Goal: Information Seeking & Learning: Check status

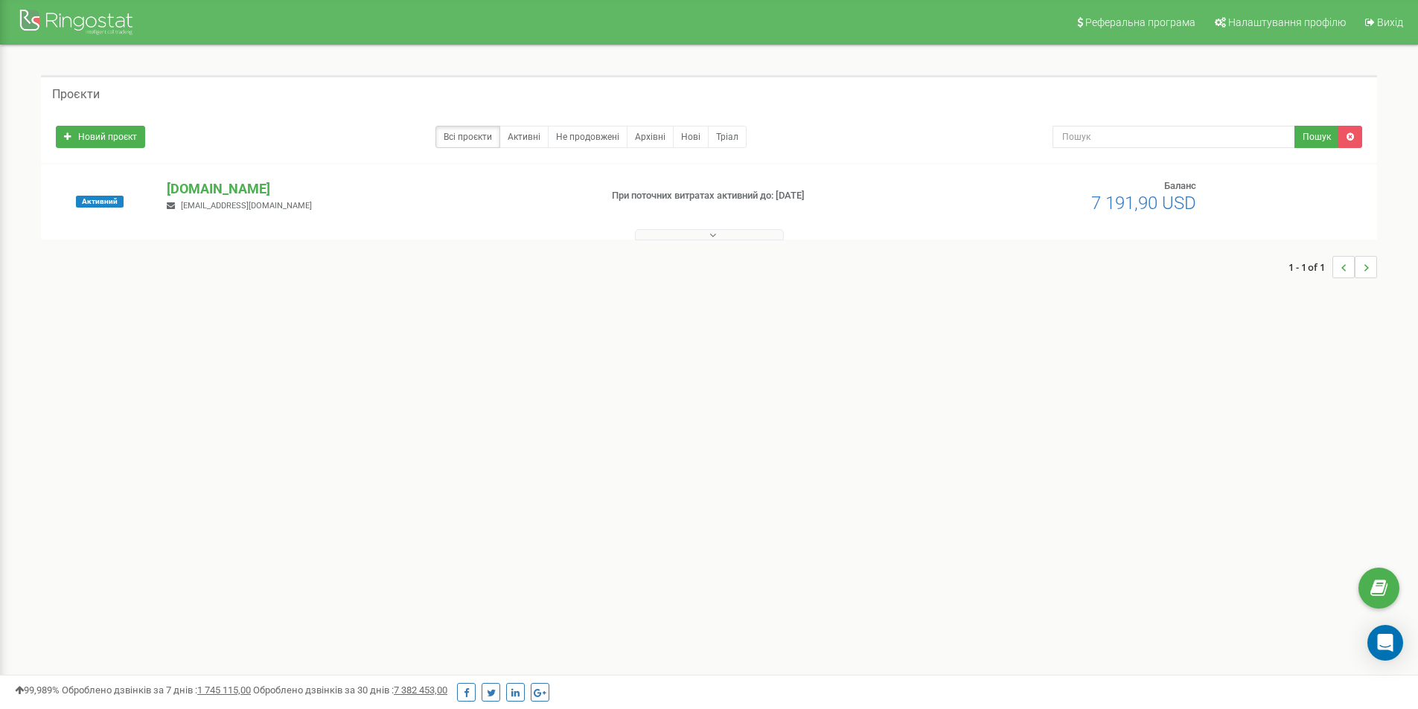
click at [217, 198] on div "justschool.me justjustschool@gmail.com" at bounding box center [377, 195] width 443 height 33
click at [214, 189] on p "[DOMAIN_NAME]" at bounding box center [377, 188] width 421 height 19
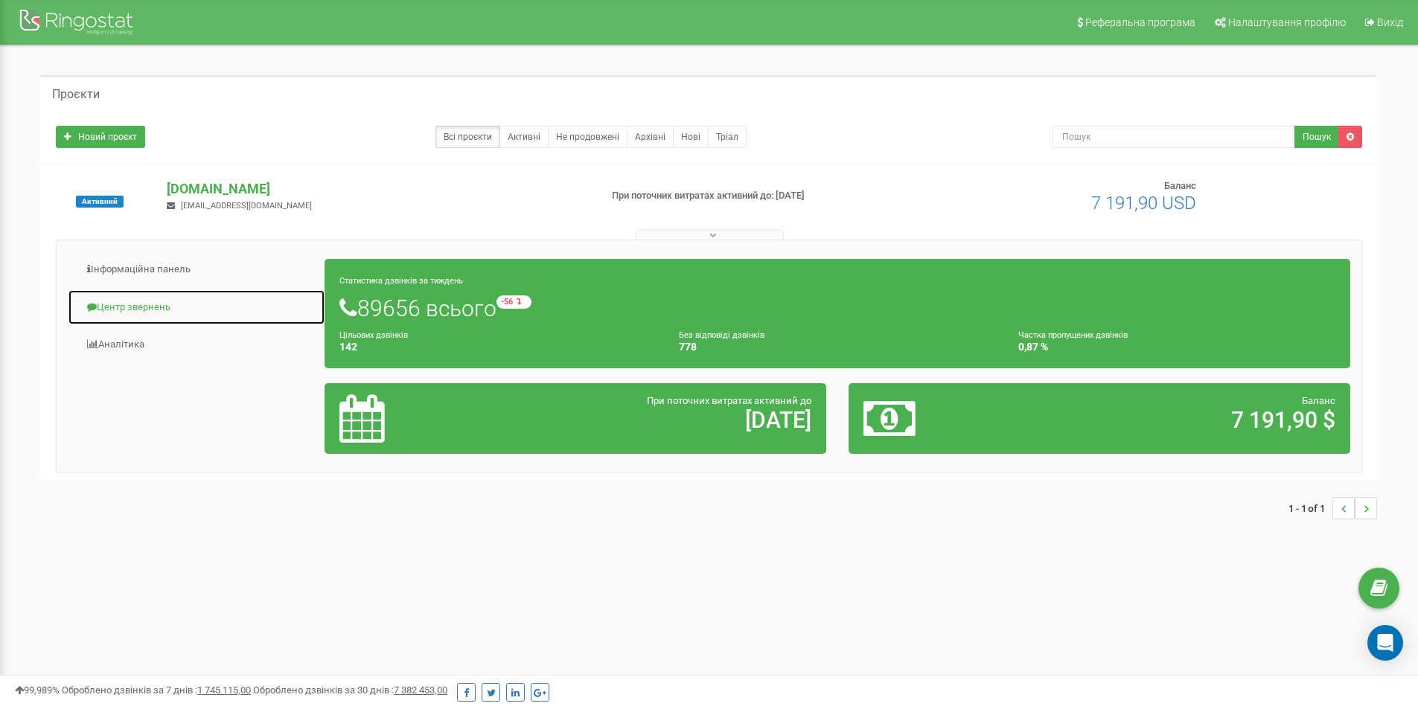
click at [140, 305] on link "Центр звернень" at bounding box center [197, 308] width 258 height 36
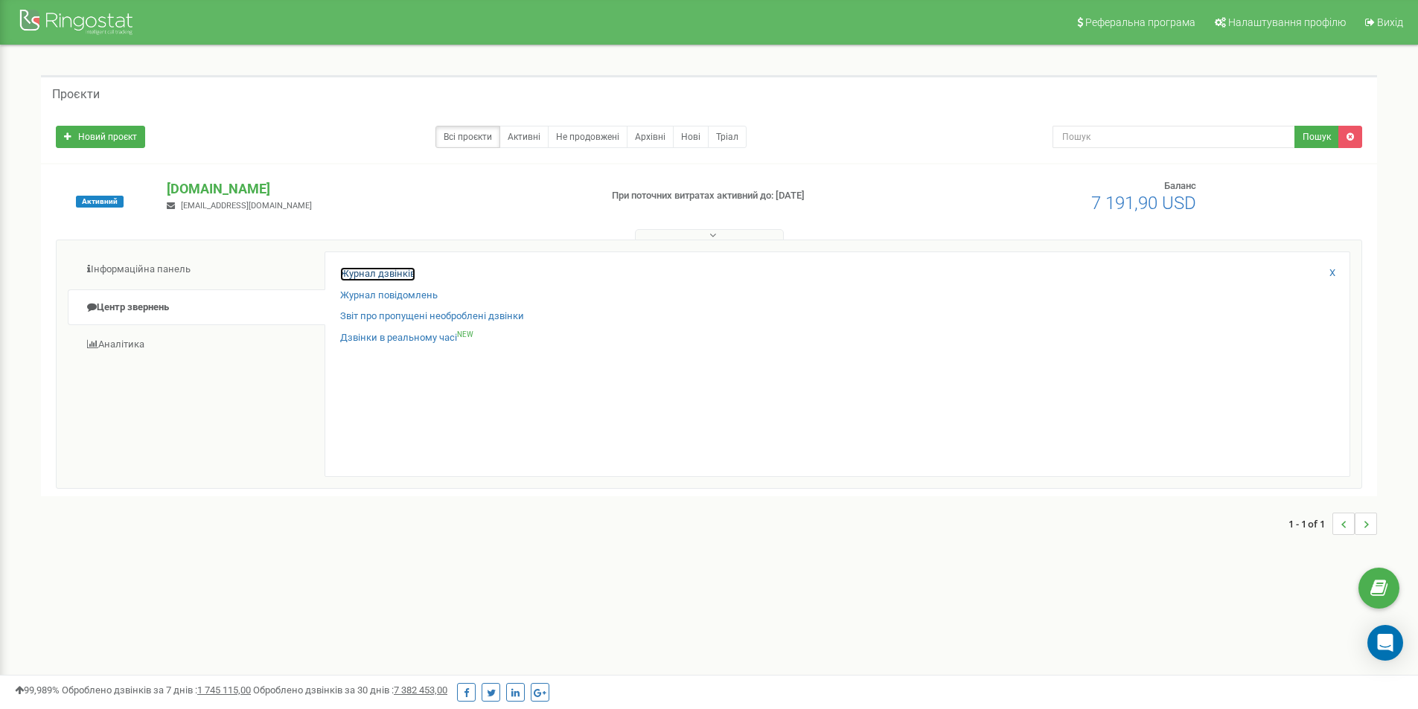
click at [387, 278] on link "Журнал дзвінків" at bounding box center [377, 274] width 75 height 14
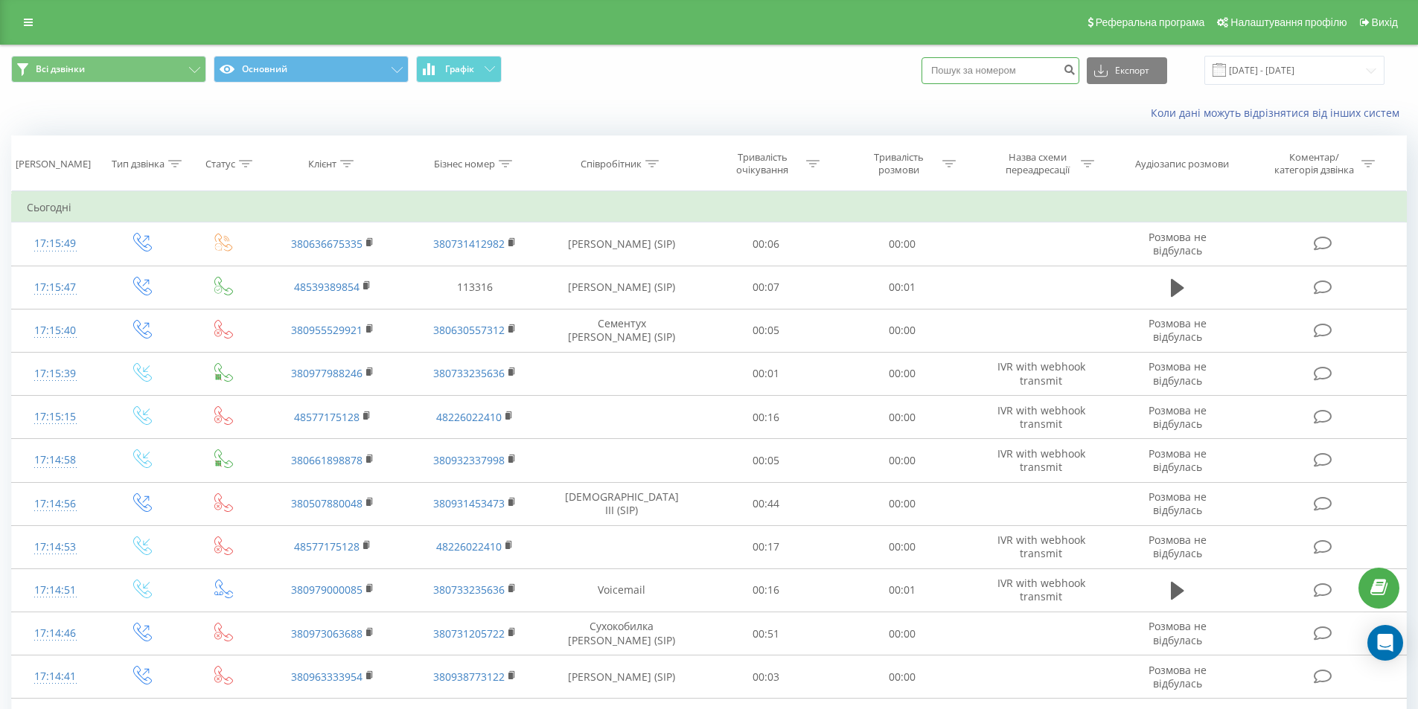
click at [969, 71] on input at bounding box center [1001, 70] width 158 height 27
paste input "0965227210"
type input "0965227210"
click at [1079, 73] on button "submit" at bounding box center [1069, 70] width 20 height 27
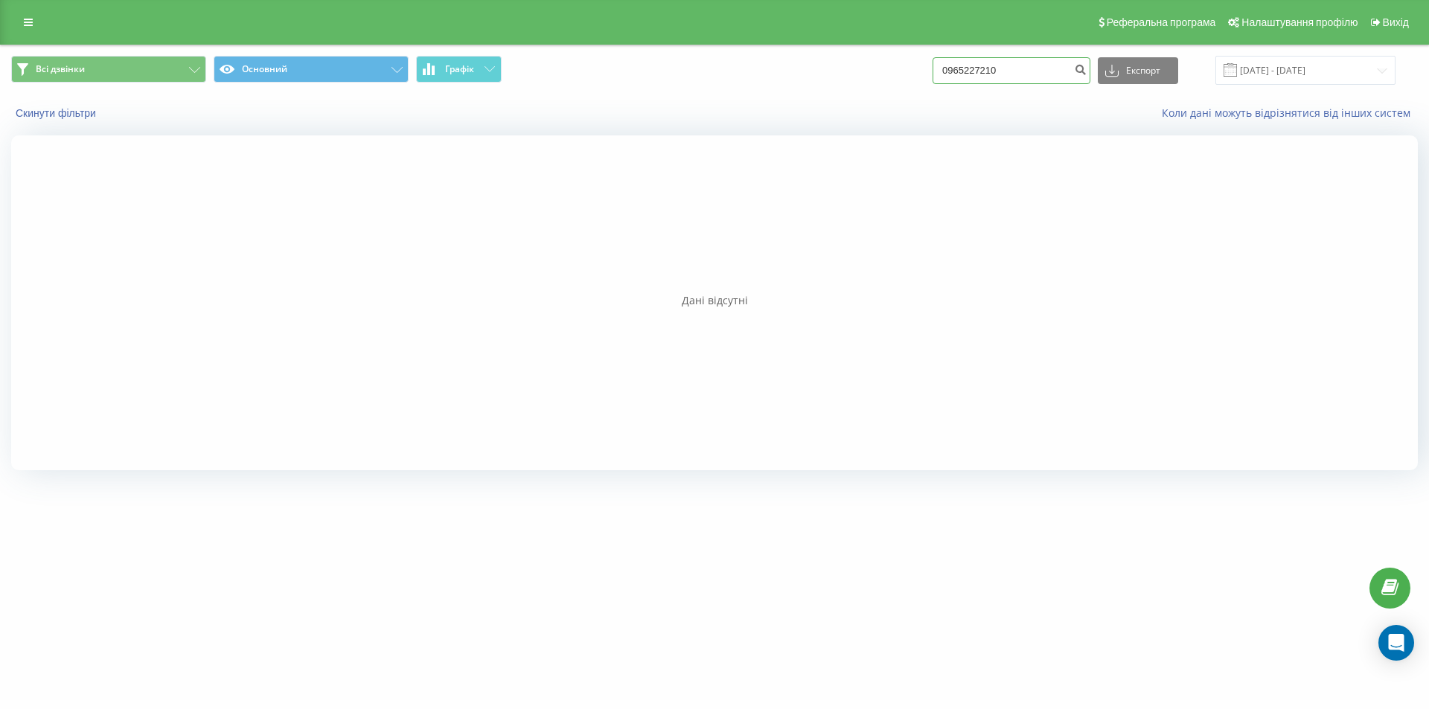
drag, startPoint x: 982, startPoint y: 70, endPoint x: 953, endPoint y: 71, distance: 29.0
click at [953, 71] on input "0965227210" at bounding box center [1012, 70] width 158 height 27
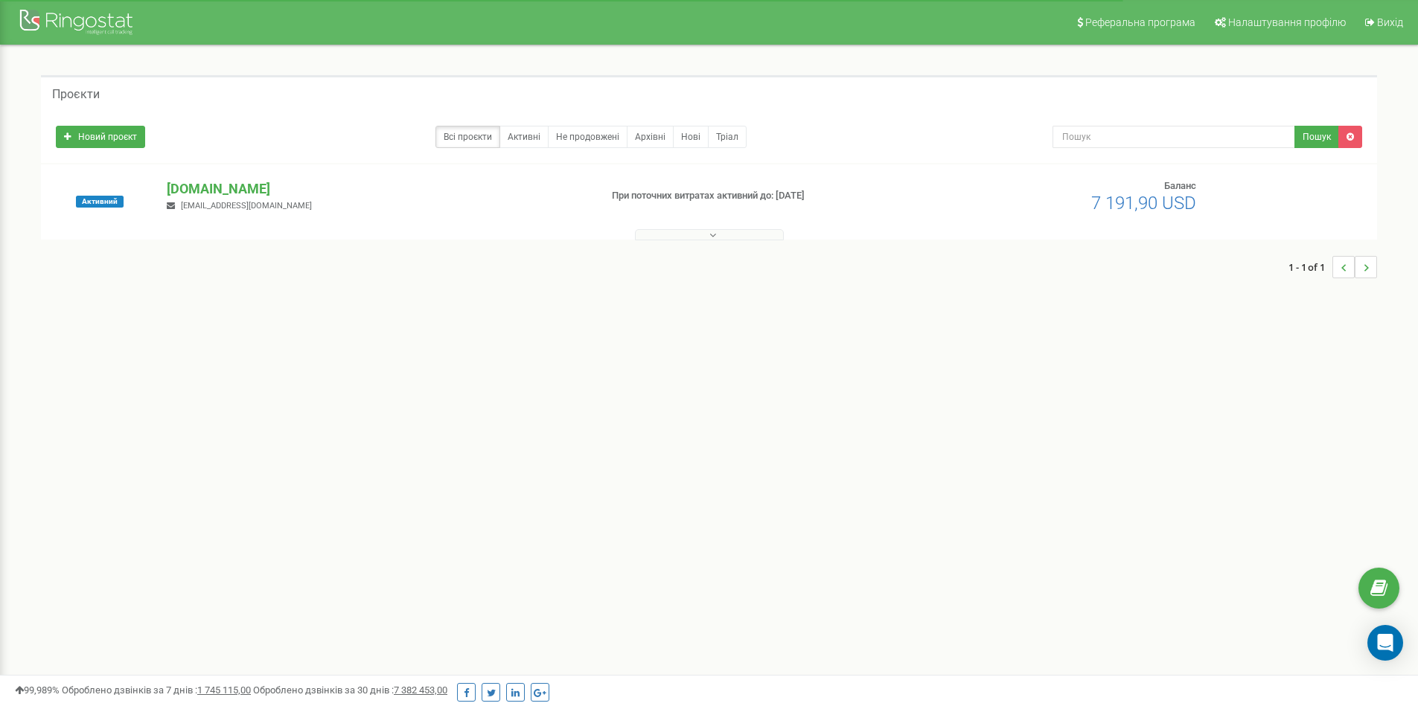
click at [210, 187] on p "[DOMAIN_NAME]" at bounding box center [377, 188] width 421 height 19
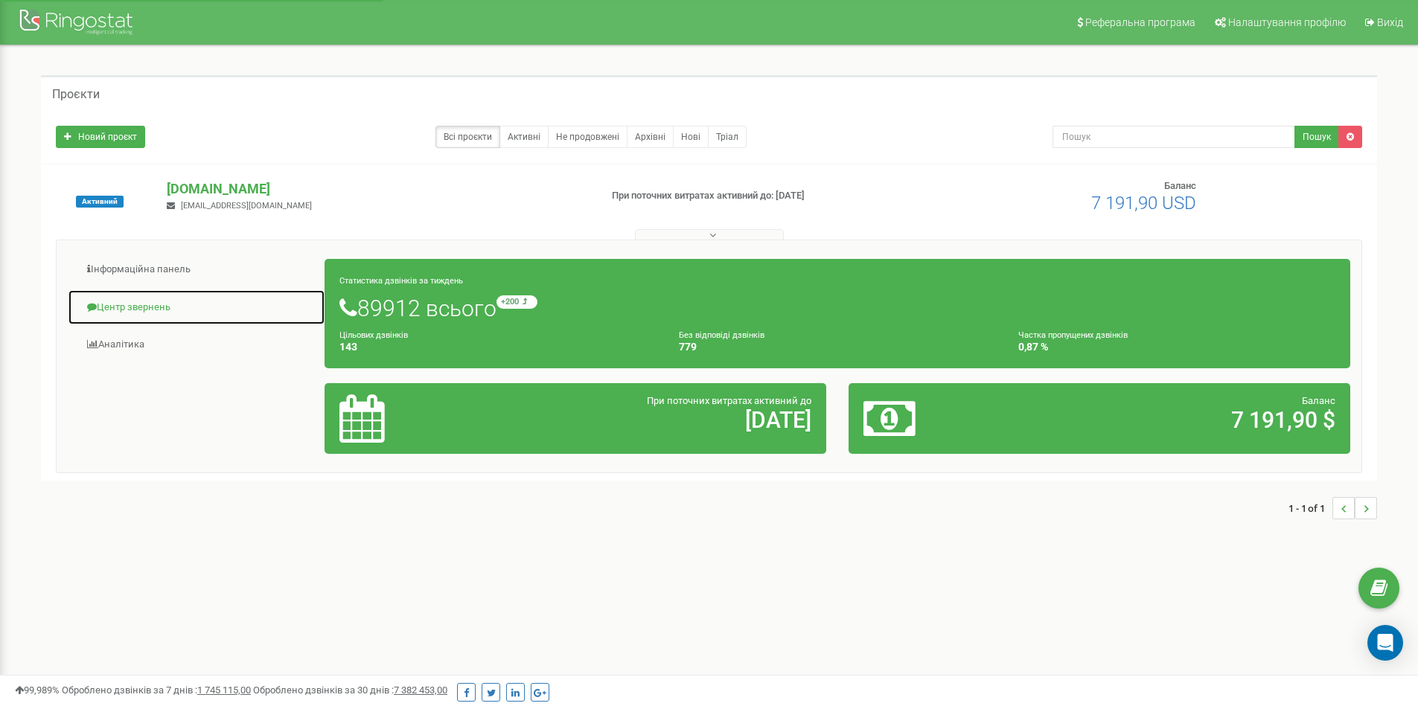
click at [129, 307] on link "Центр звернень" at bounding box center [197, 308] width 258 height 36
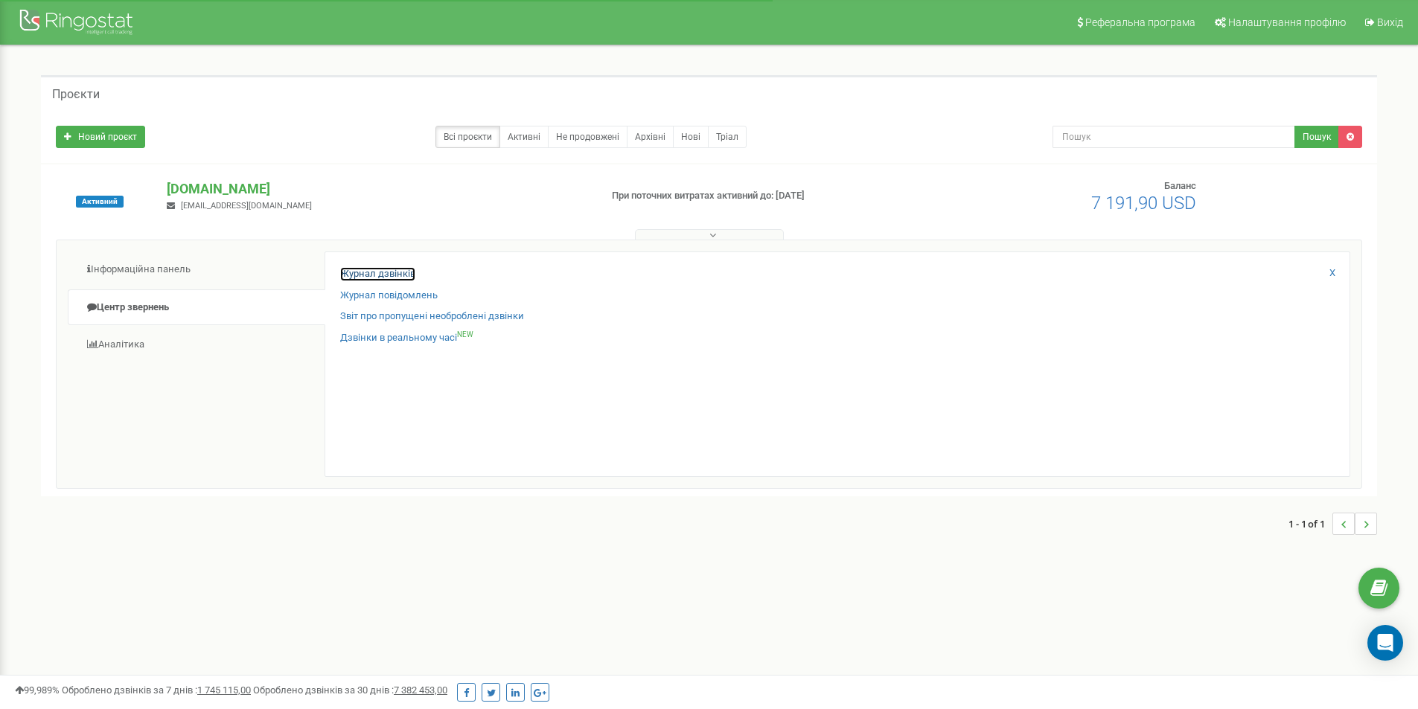
click at [379, 274] on link "Журнал дзвінків" at bounding box center [377, 274] width 75 height 14
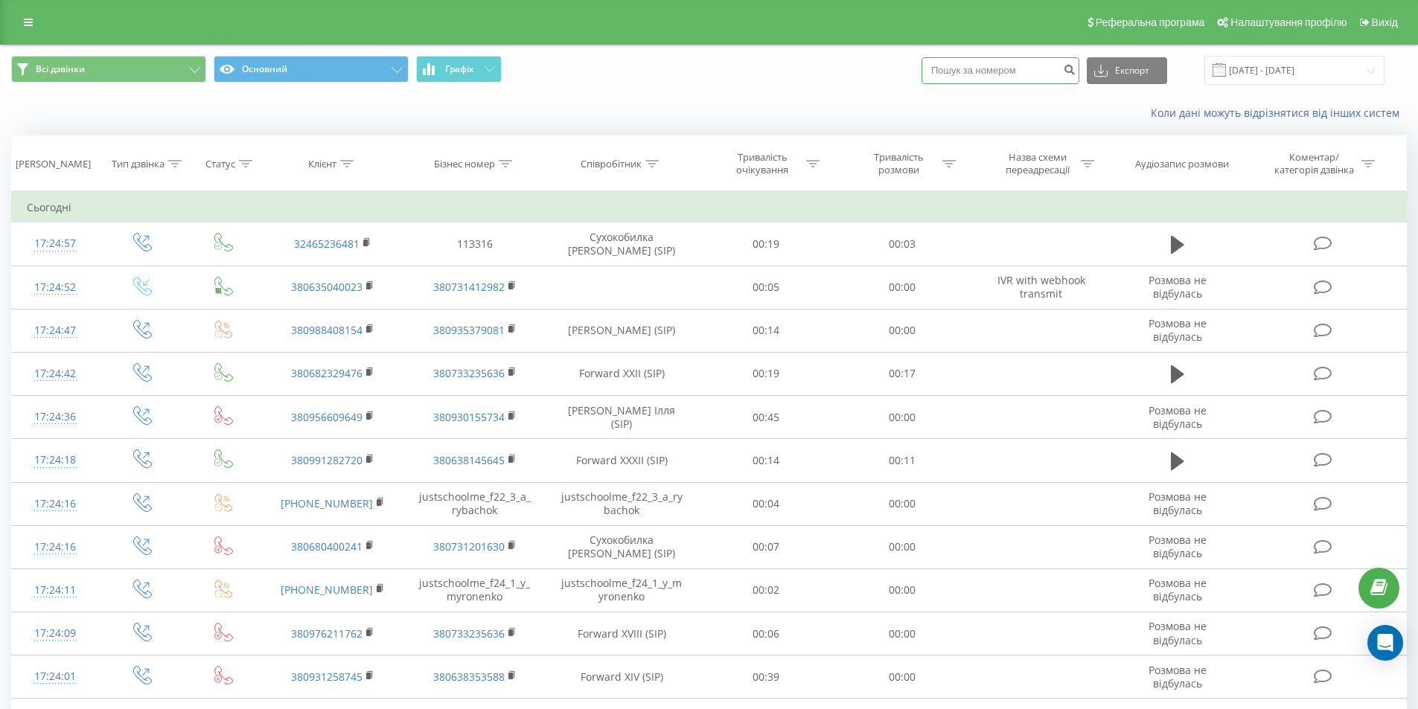
click at [1000, 73] on input at bounding box center [1001, 70] width 158 height 27
paste input "0965227210"
type input "0965227210"
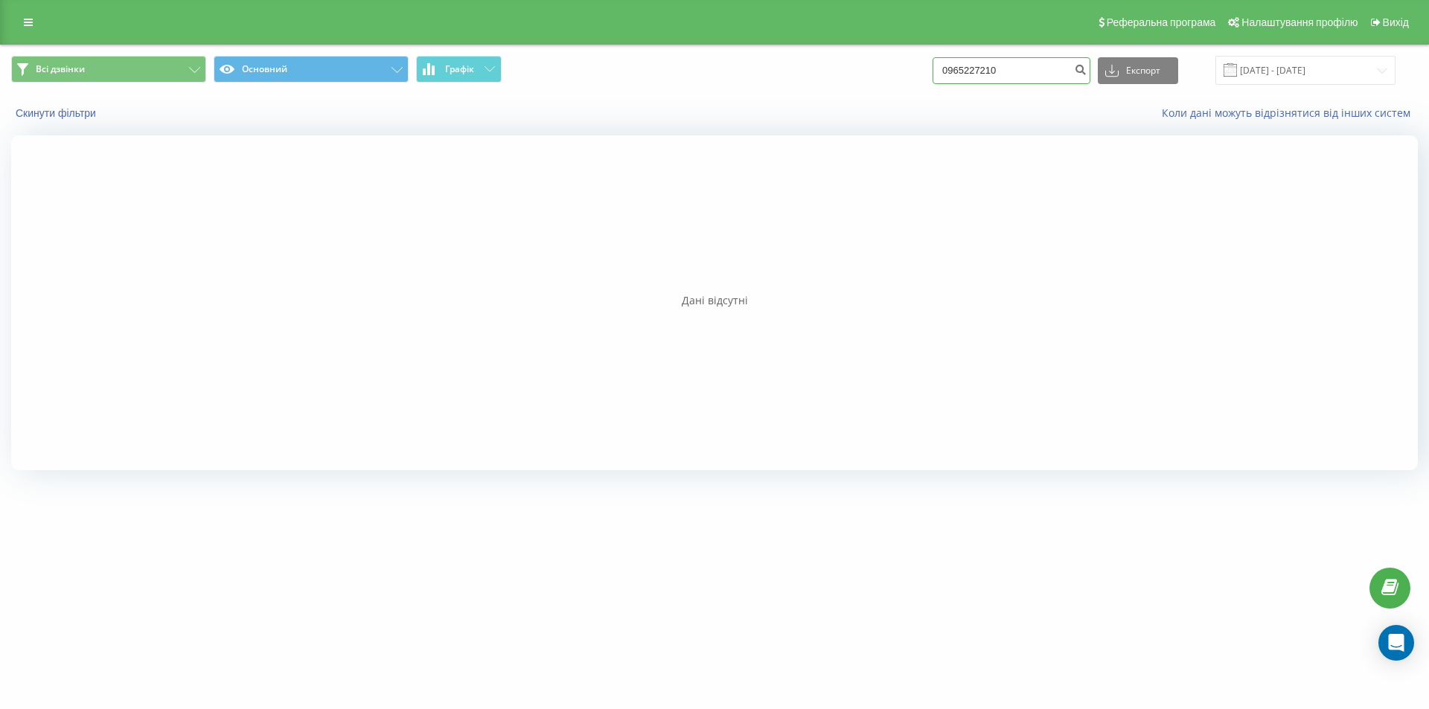
drag, startPoint x: 960, startPoint y: 68, endPoint x: 951, endPoint y: 69, distance: 9.1
click at [951, 69] on input "0965227210" at bounding box center [1012, 70] width 158 height 27
type input "965227210"
click at [1087, 66] on icon "submit" at bounding box center [1080, 67] width 13 height 9
